Goal: Task Accomplishment & Management: Complete application form

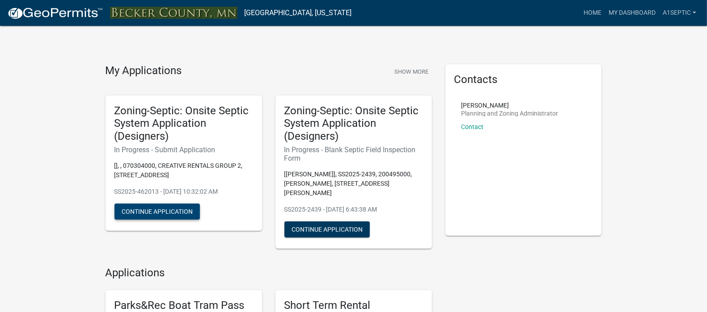
click at [174, 220] on button "Continue Application" at bounding box center [156, 212] width 85 height 16
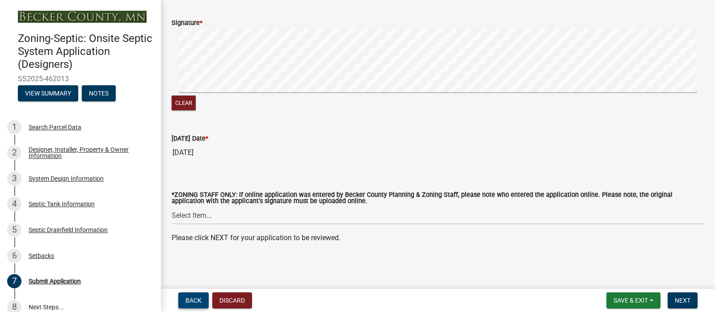
scroll to position [239, 0]
drag, startPoint x: 177, startPoint y: 291, endPoint x: 196, endPoint y: 297, distance: 19.6
click at [196, 297] on form "Back Discard" at bounding box center [213, 301] width 77 height 16
click at [196, 297] on span "Back" at bounding box center [193, 300] width 16 height 7
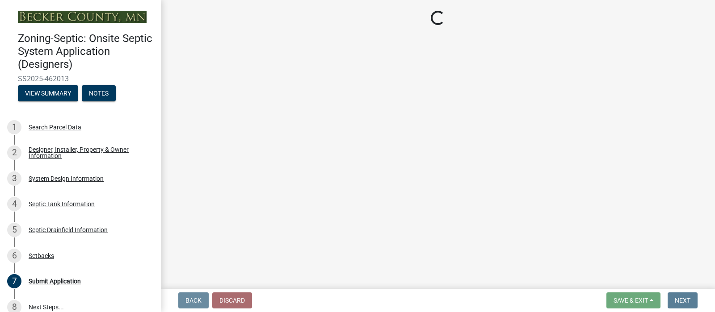
scroll to position [0, 0]
select select "c245ec0d-8d6f-4710-ab2b-b3aa70611708"
select select "31687b60-9bbe-4de0-989f-cae56b12d8c5"
select select "23044af5-43bb-4cf5-8aef-2716db2ce5fc"
select select "341aaaa4-06c5-40e5-817d-62b65c9e97ec"
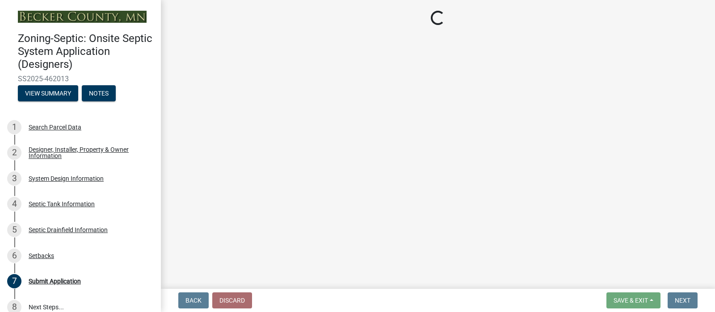
select select "a3ce498e-f8b1-44e2-889e-c4968ac74b5a"
select select "cf78f1da-f066-4305-88a2-864abad1fa52"
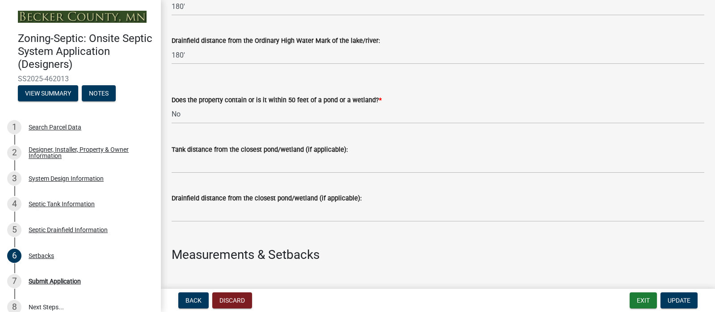
scroll to position [304, 0]
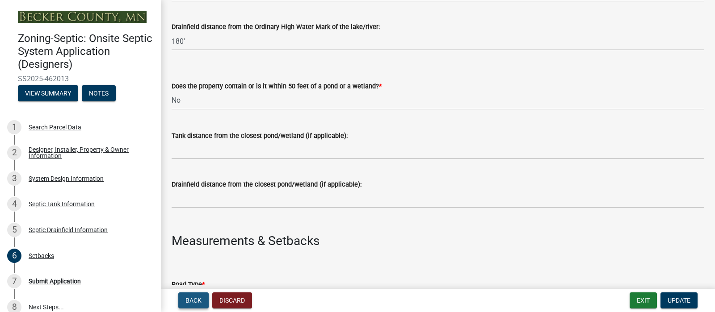
click at [200, 297] on span "Back" at bounding box center [193, 300] width 16 height 7
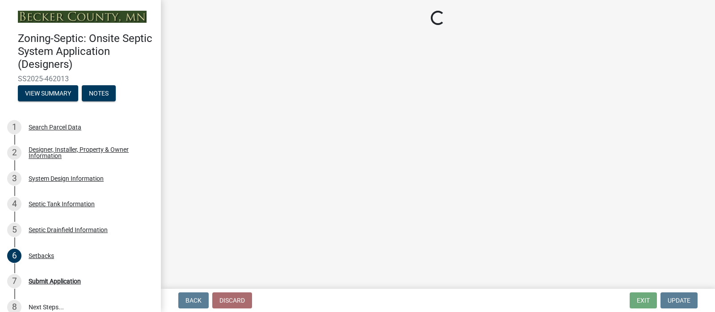
select select "757b77d3-357c-421c-8450-4fc78db4eecb"
select select "366d546d-8bc3-42fb-bca7-8a9455861f61"
select select "0f36ed72-3be4-43ea-833d-020a26f295a5"
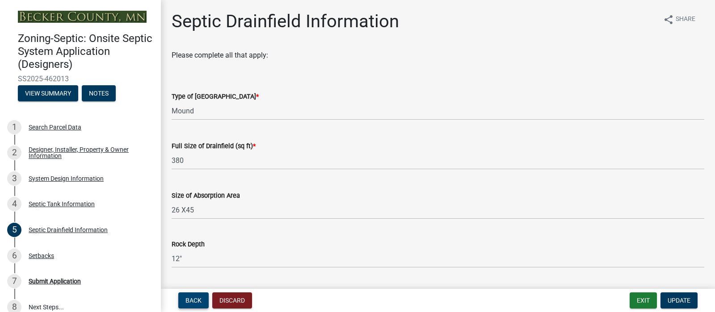
click at [200, 297] on span "Back" at bounding box center [193, 300] width 16 height 7
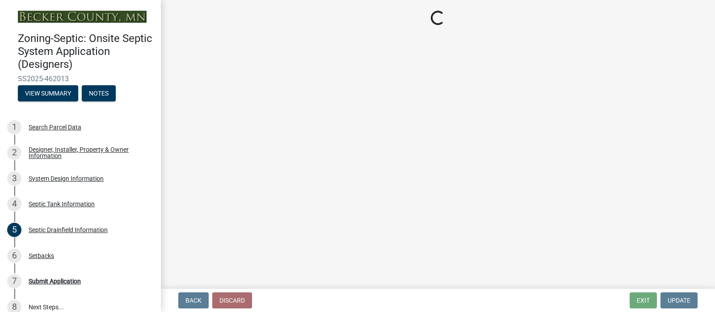
select select "f9fbe67c-c1cf-4a63-8ad4-799ce56b7f21"
select select "8af00ff6-ccdf-43a1-aa9f-9d195177e029"
select select "52556460-45fa-4026-a6c2-c70bb0823cb5"
select select "c84d9e4c-2287-4d2e-9ef7-9874a7456ee3"
select select "a956bcdf-8f12-4f61-bfc1-a6e229dc0595"
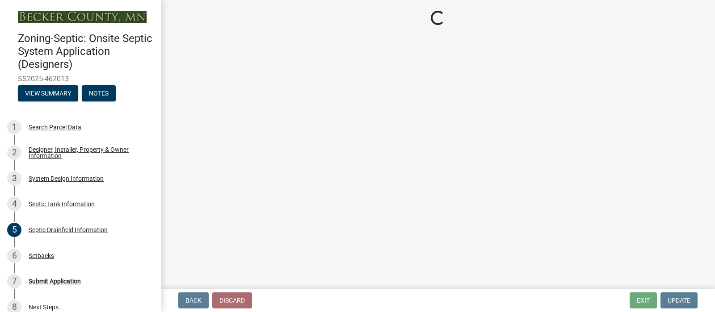
select select "7b57e397-6881-49c8-9b87-e40bdbeb8239"
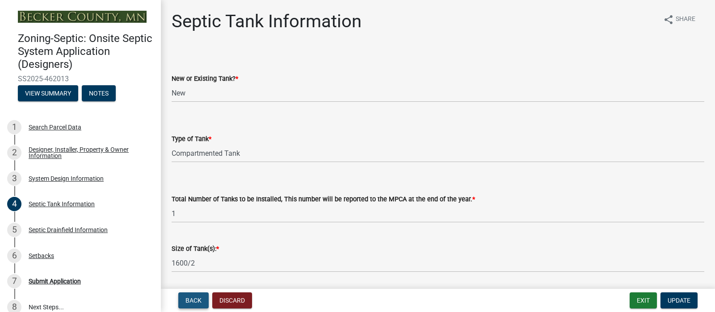
click at [200, 297] on span "Back" at bounding box center [193, 300] width 16 height 7
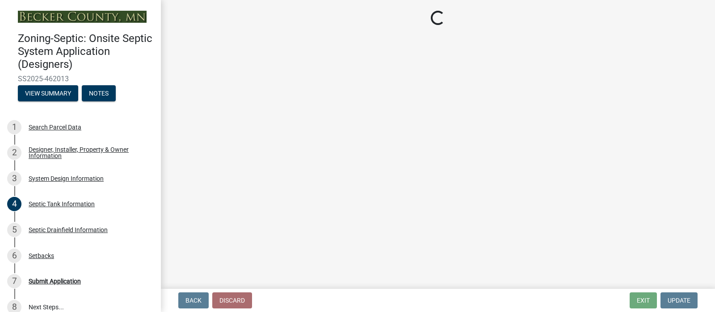
select select "55497d75-c43f-4635-a730-e0737ce05d56"
select select "25258e87-3ef9-4f1c-a5f1-75a1d463abfb"
select select "011fbff4-a41d-4a75-9bd8-71c7e6c69e0d"
select select "85fdfef2-2683-4311-b5d5-5505f6411127"
select select "d95a9312-c8a1-4ec7-8581-25dbcf440a1f"
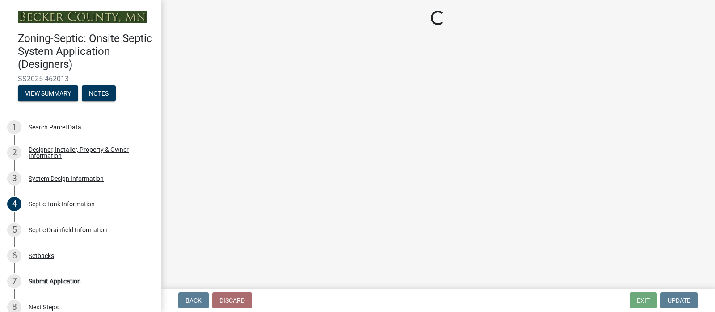
select select "ba735beb-519e-40f0-ae20-62d65fc4c46b"
select select "ef698bf5-6172-44c1-9ffb-522c07469aed"
select select "a0c59fcd-b61c-4c3a-90a8-e70849750c47"
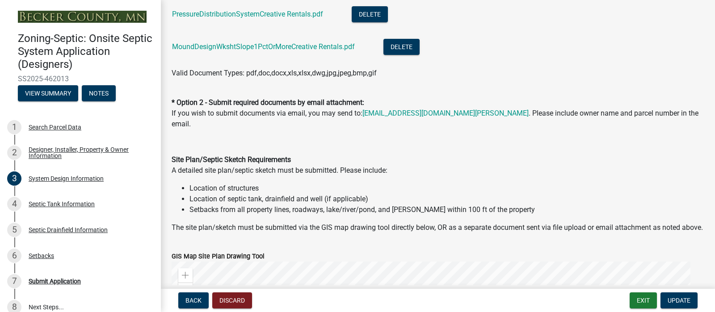
scroll to position [509, 0]
